Goal: Information Seeking & Learning: Understand process/instructions

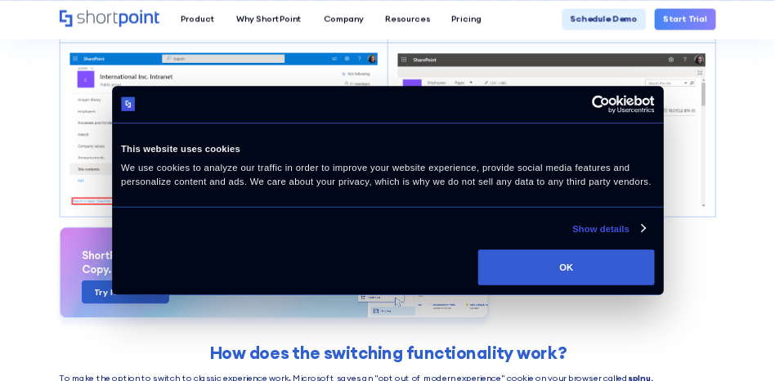
scroll to position [218, 0]
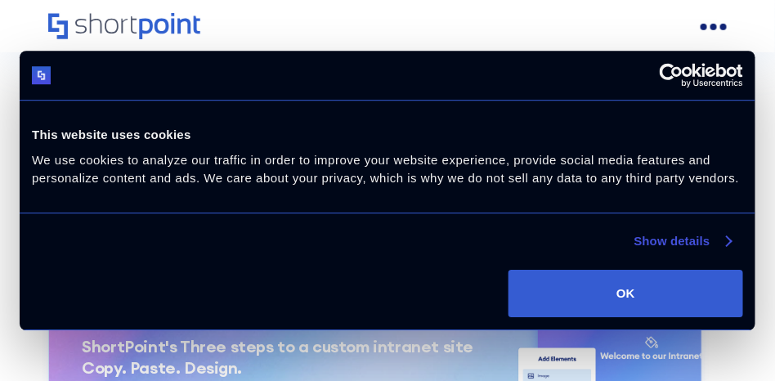
click at [684, 239] on link "Show details" at bounding box center [682, 241] width 96 height 20
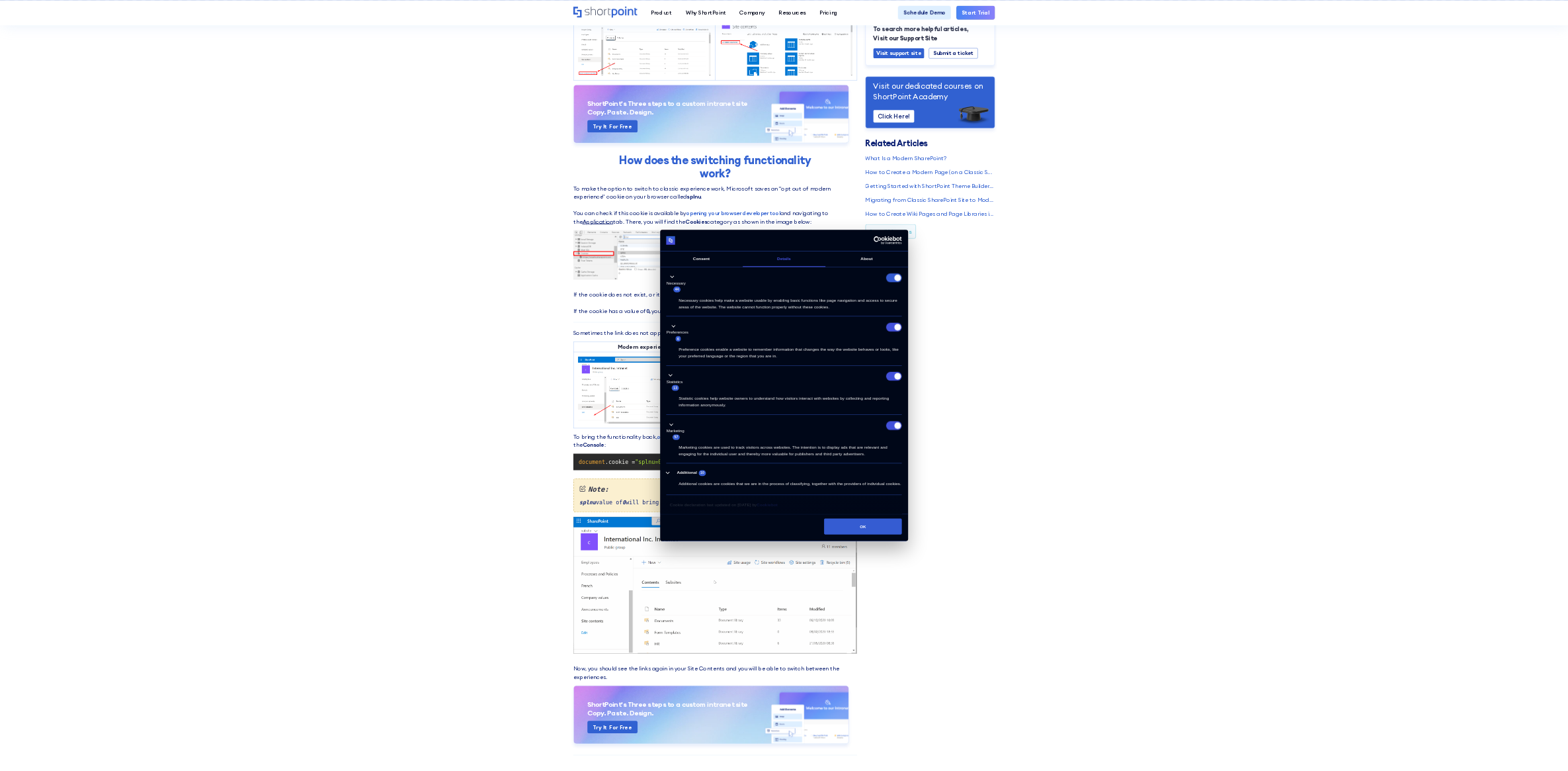
scroll to position [309, 0]
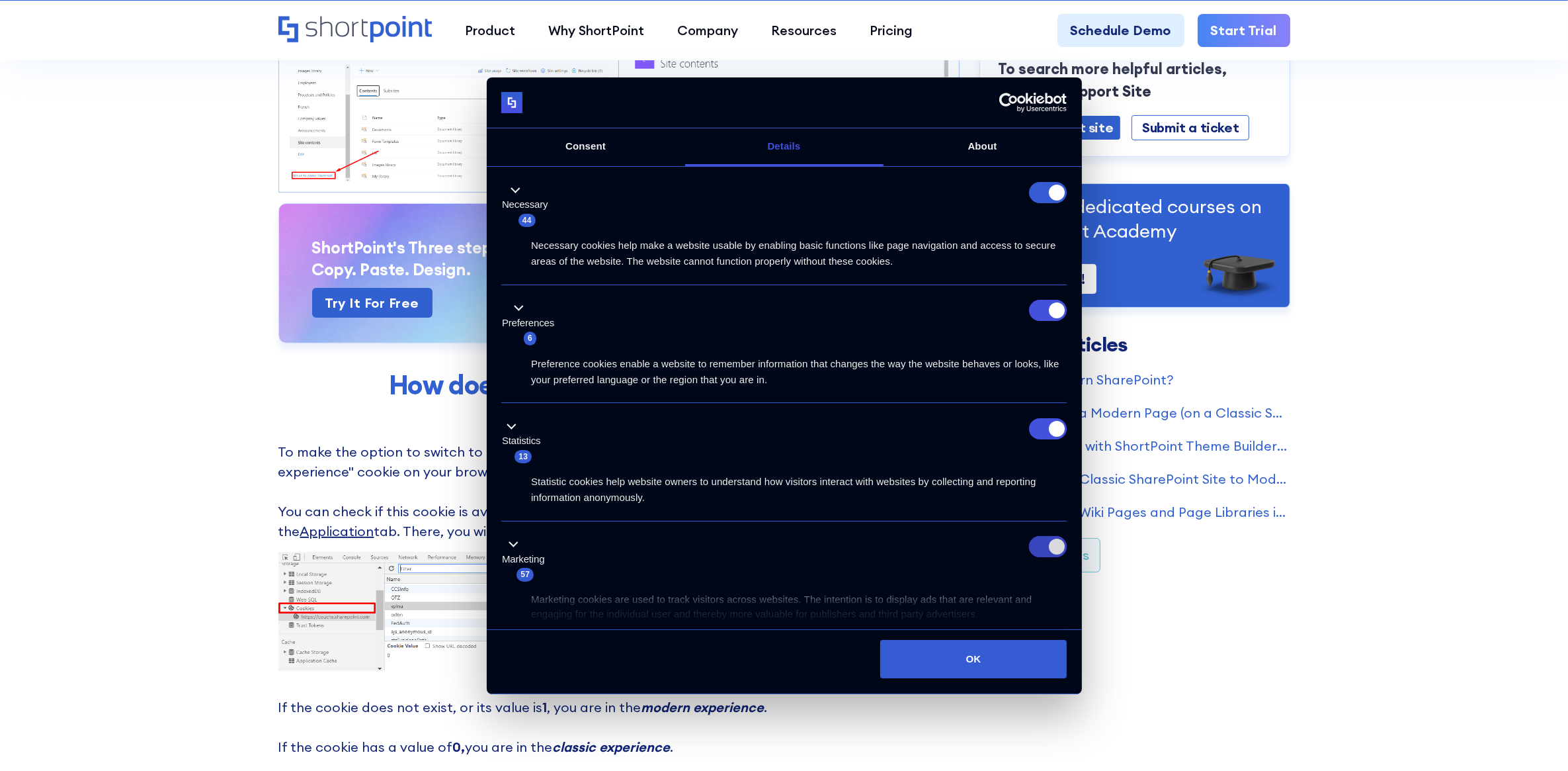
click at [1036, 543] on input "Marketing" at bounding box center [1047, 547] width 38 height 21
checkbox input "false"
click at [1034, 421] on input "Statistics" at bounding box center [1047, 428] width 38 height 21
checkbox input "false"
click at [1029, 309] on input "Preferences" at bounding box center [1047, 310] width 38 height 21
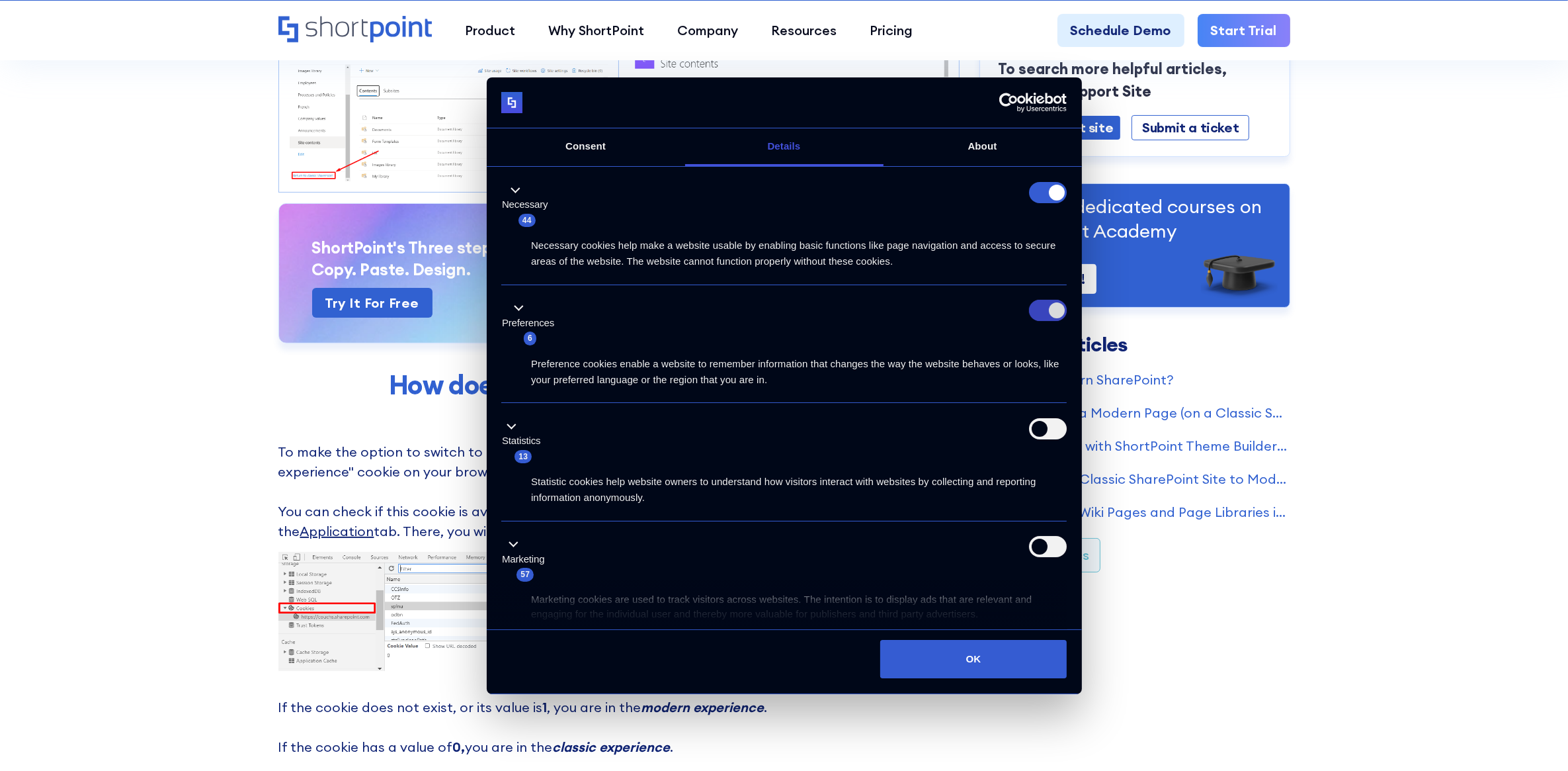
checkbox input "false"
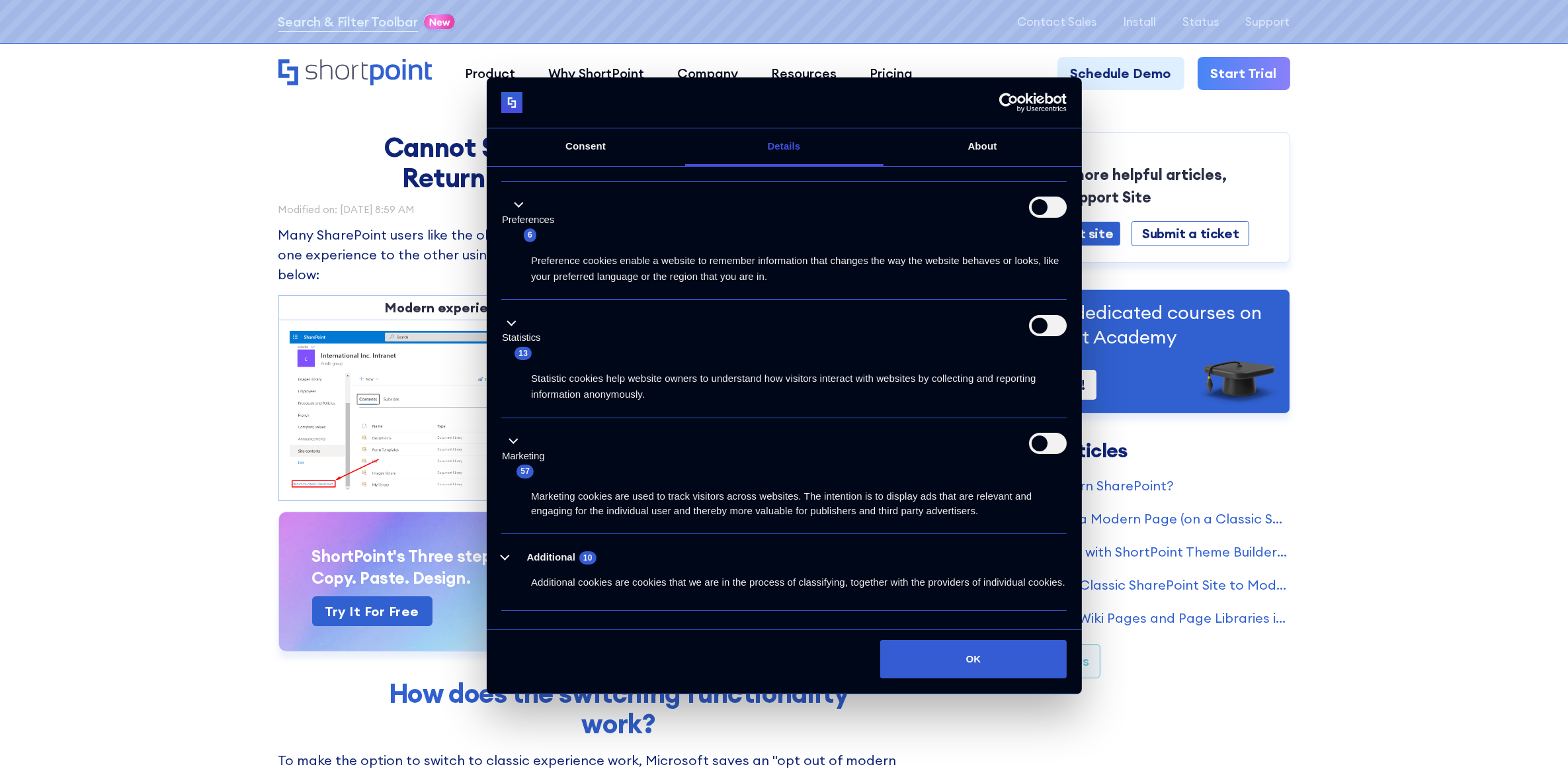
scroll to position [147, 0]
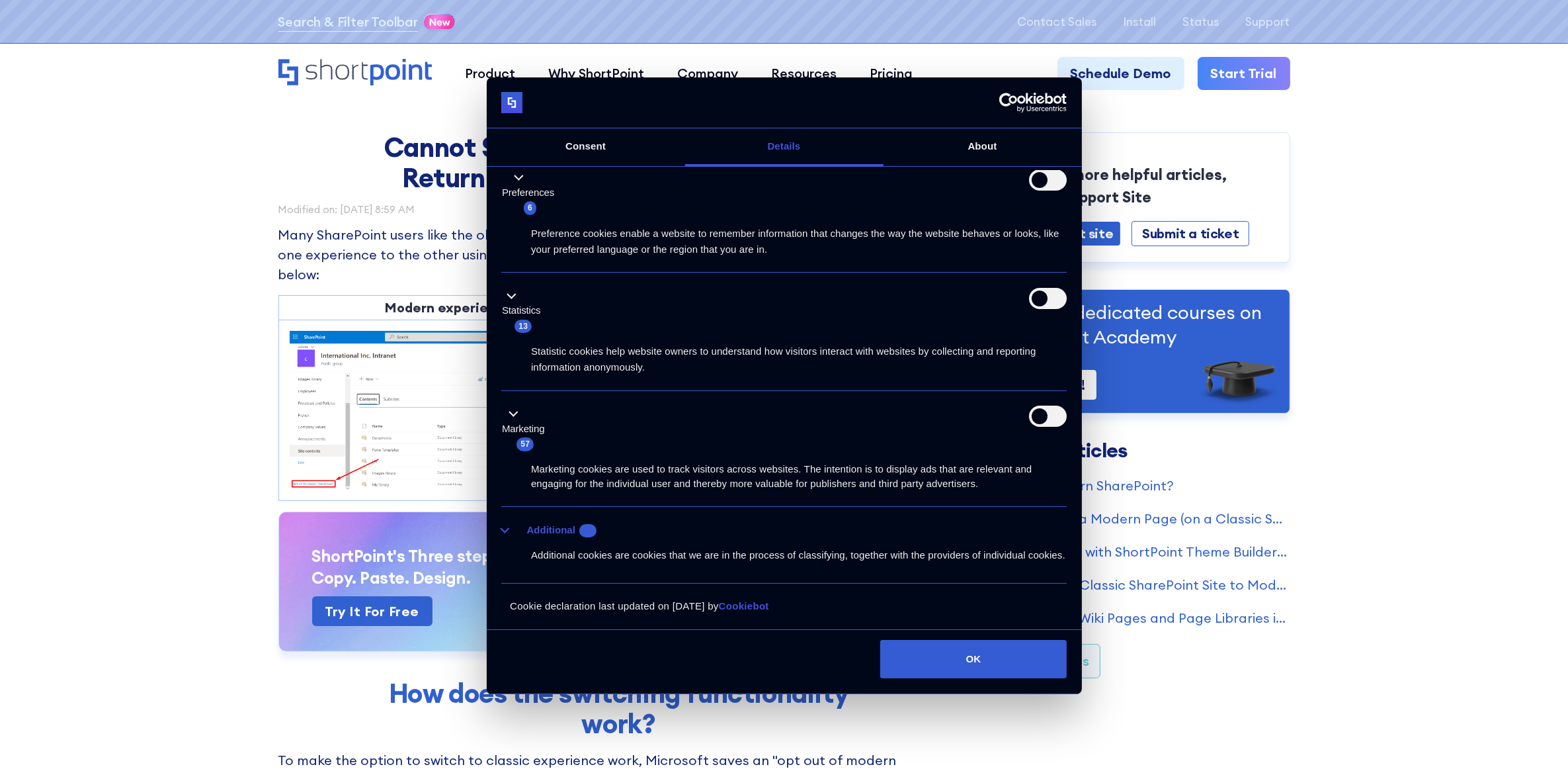
click at [509, 522] on button "Additional 10" at bounding box center [552, 530] width 103 height 16
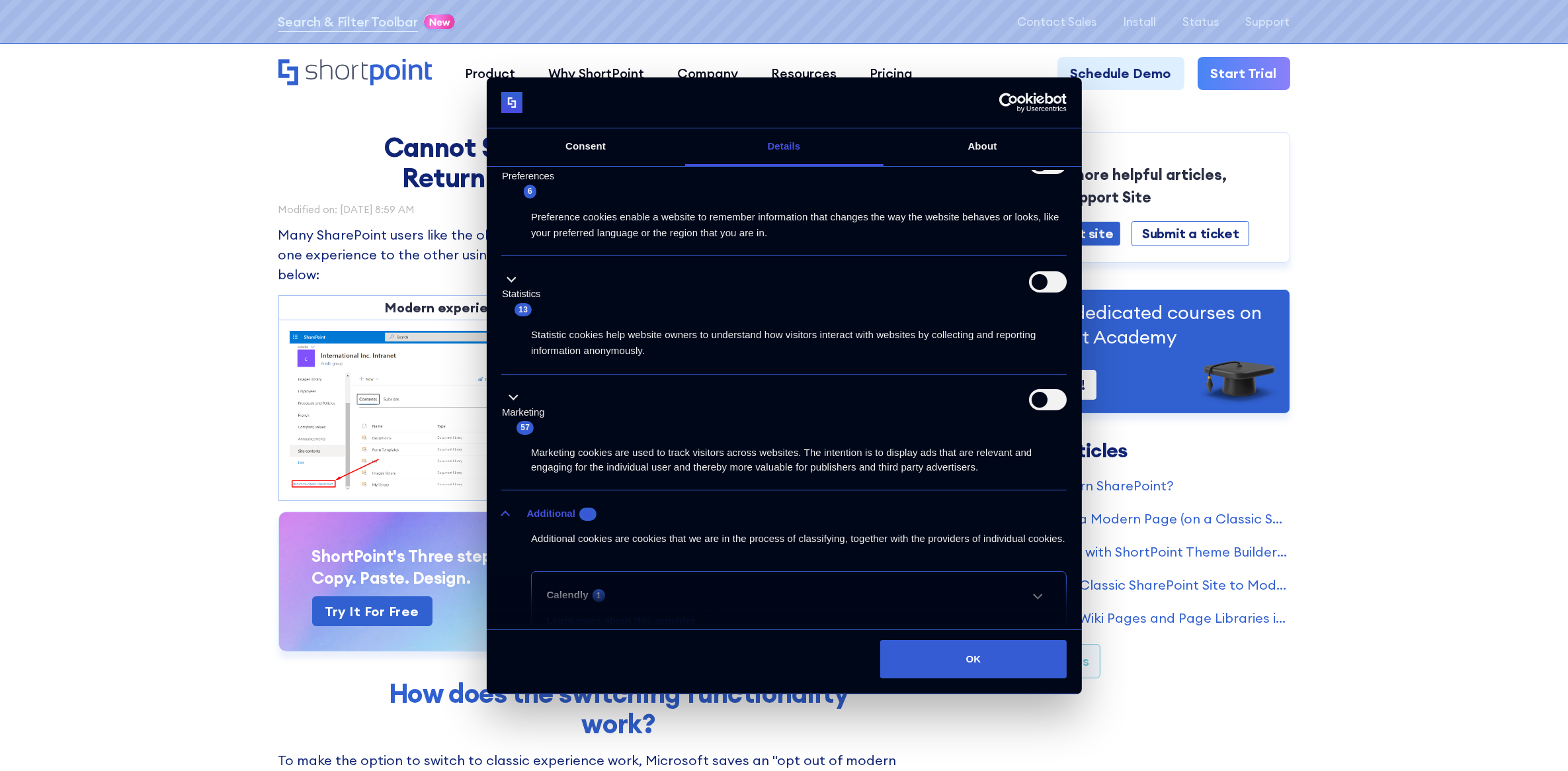
click at [509, 513] on button "Additional 10" at bounding box center [552, 513] width 103 height 16
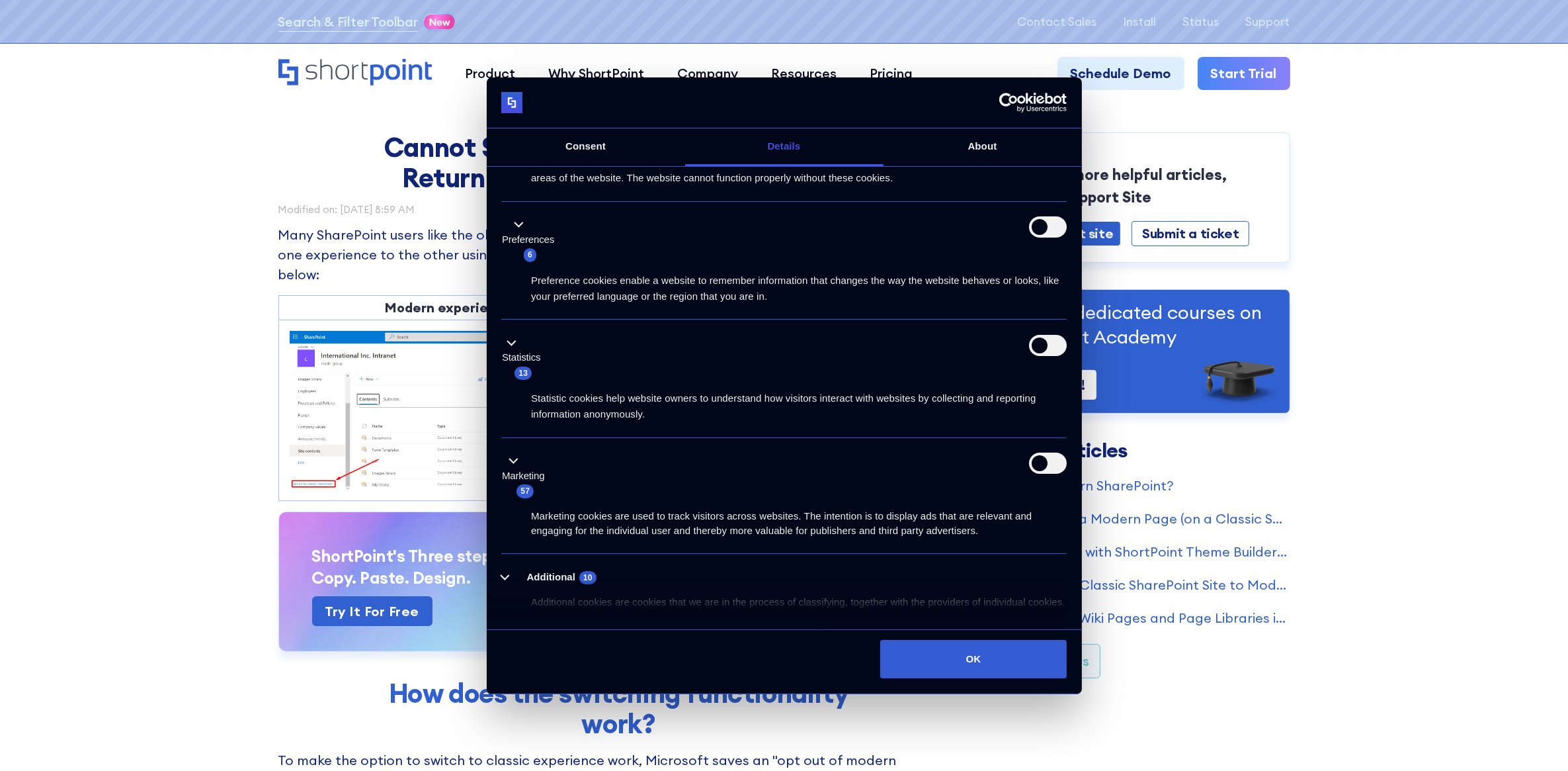
scroll to position [0, 0]
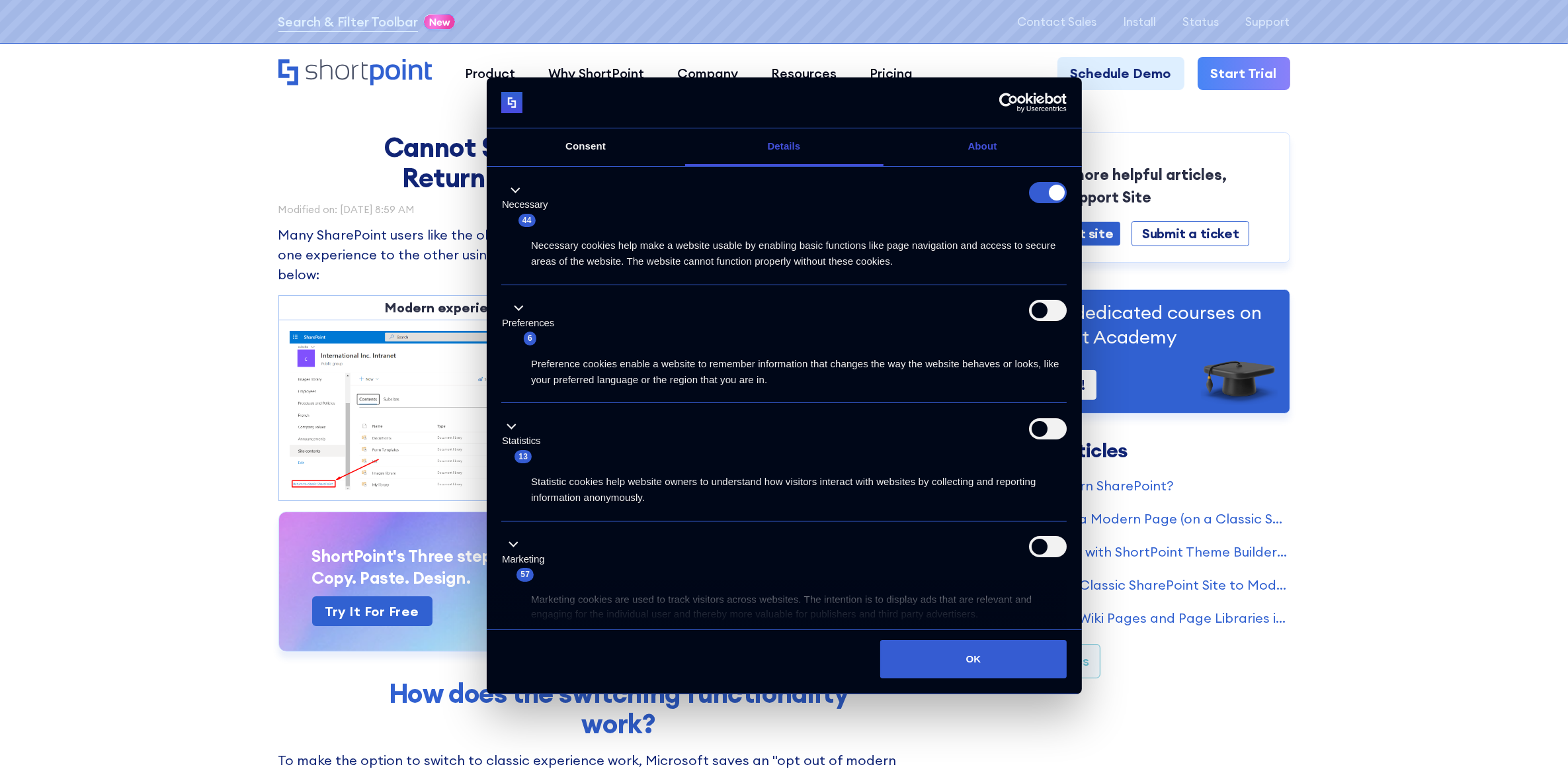
click at [996, 143] on link "About" at bounding box center [983, 147] width 198 height 38
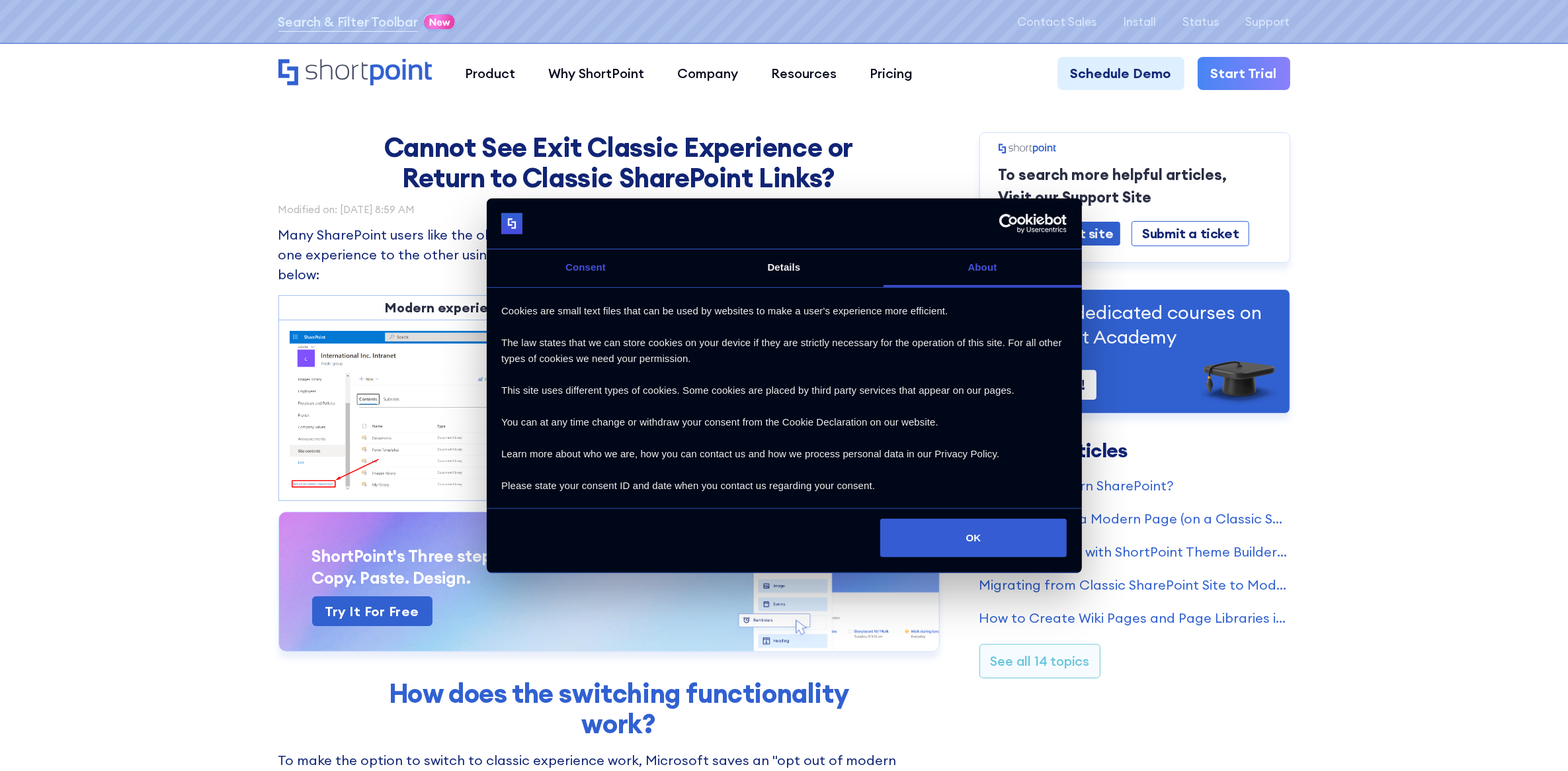
click at [576, 262] on link "Consent" at bounding box center [585, 268] width 198 height 38
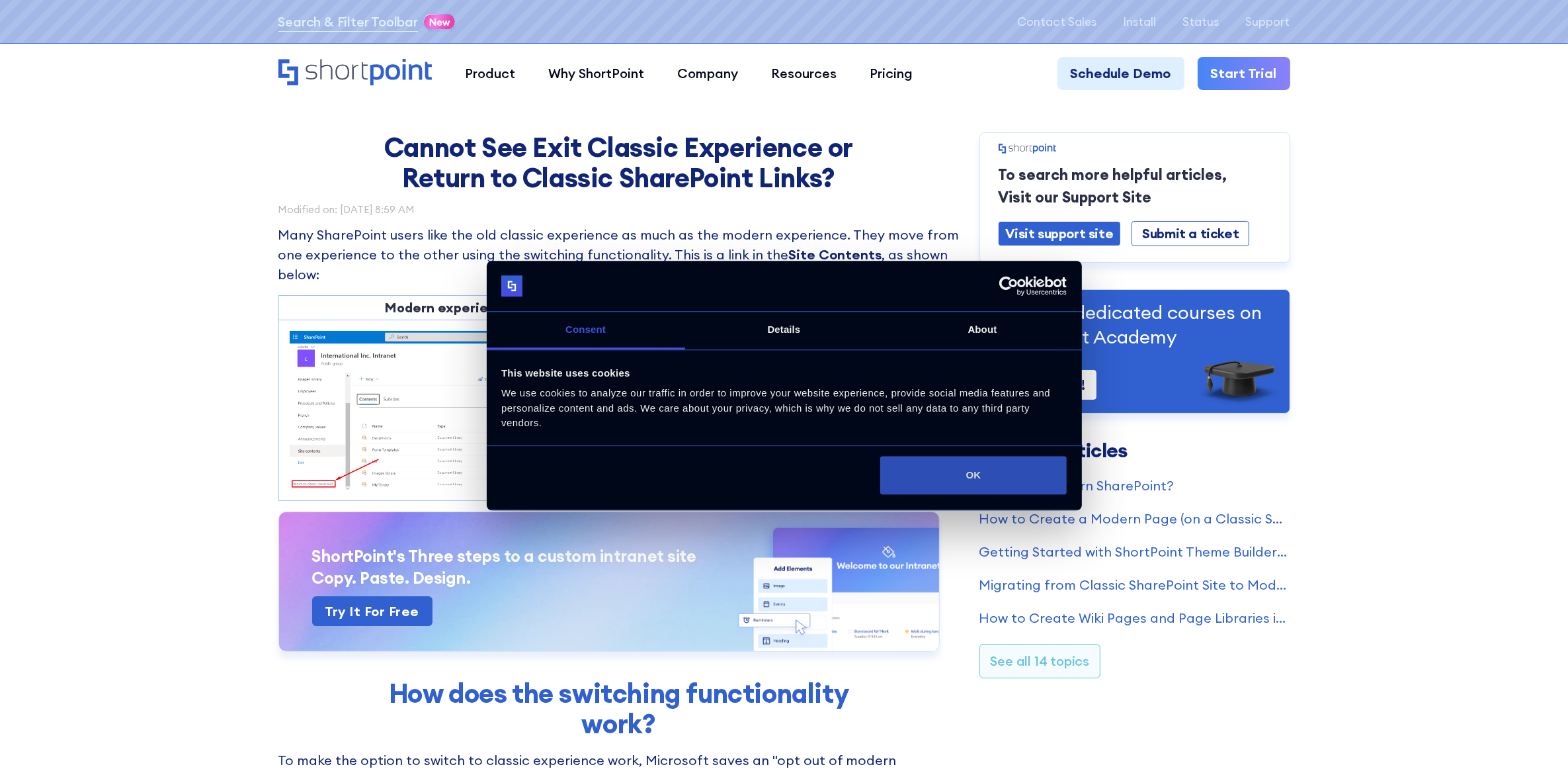
click at [982, 474] on button "OK" at bounding box center [974, 475] width 186 height 38
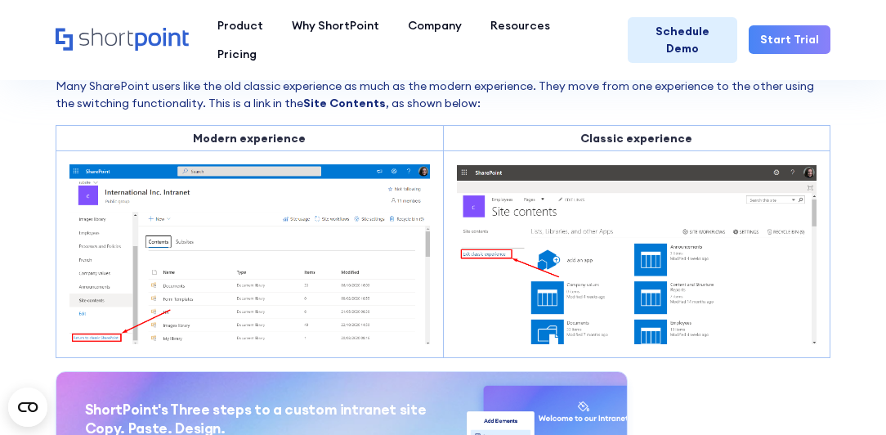
scroll to position [186, 0]
